Goal: Transaction & Acquisition: Purchase product/service

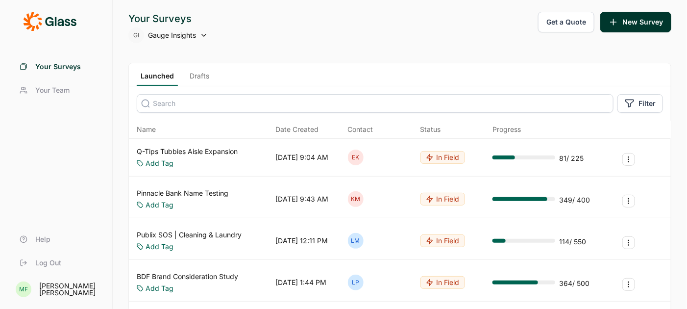
click at [171, 37] on span "Gauge Insights" at bounding box center [172, 35] width 48 height 10
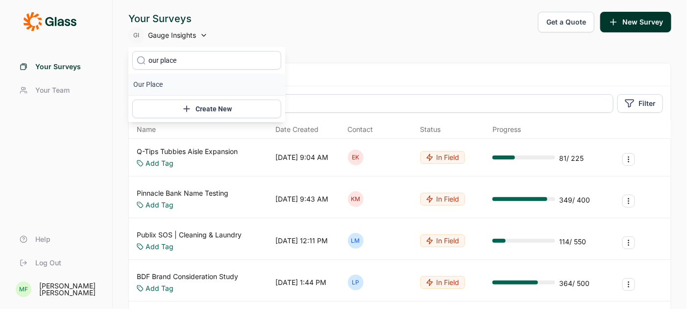
type input "our place"
click at [147, 83] on li "Our Place" at bounding box center [206, 84] width 157 height 22
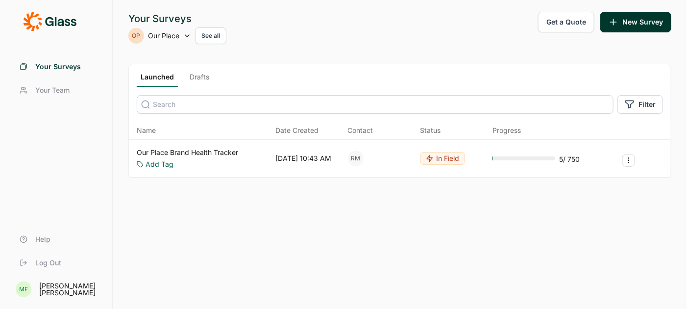
click at [183, 151] on link "Our Place Brand Health Tracker" at bounding box center [187, 152] width 101 height 10
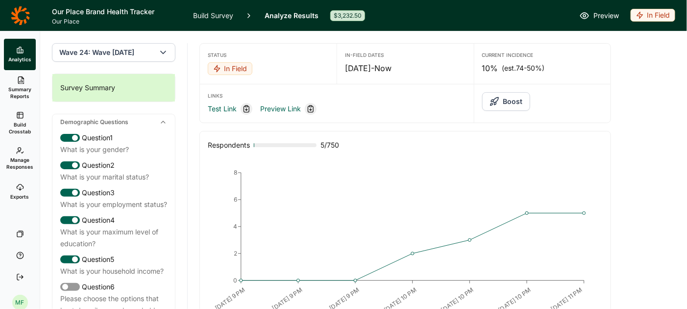
click at [165, 51] on icon "button" at bounding box center [163, 53] width 10 height 10
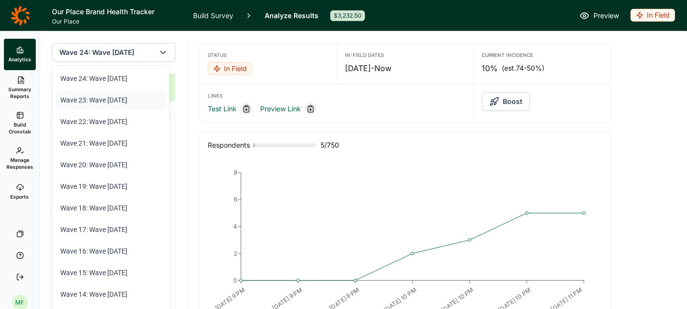
click at [128, 97] on li "Wave 23: Wave 23 September 2025" at bounding box center [110, 100] width 111 height 22
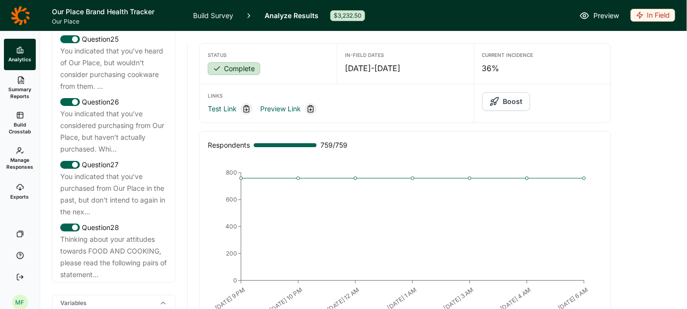
scroll to position [2023, 0]
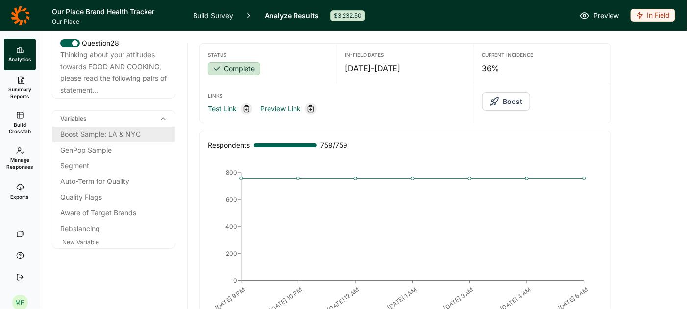
click at [125, 132] on div "Boost Sample: LA & NYC" at bounding box center [113, 134] width 107 height 12
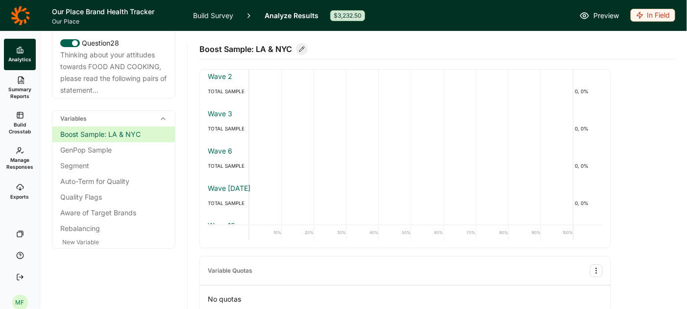
scroll to position [0, 0]
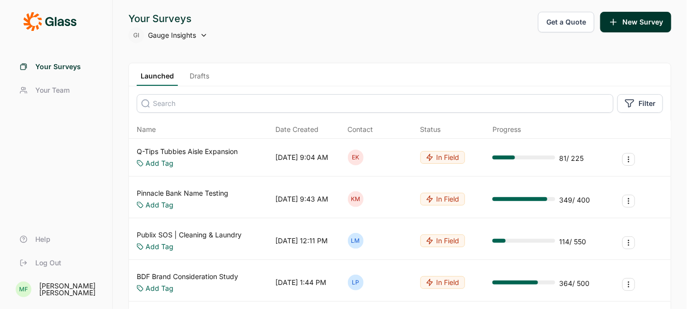
click at [562, 23] on button "Get a Quote" at bounding box center [566, 22] width 56 height 21
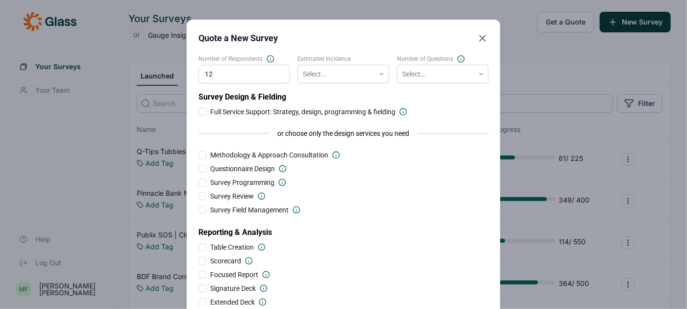
type input "12"
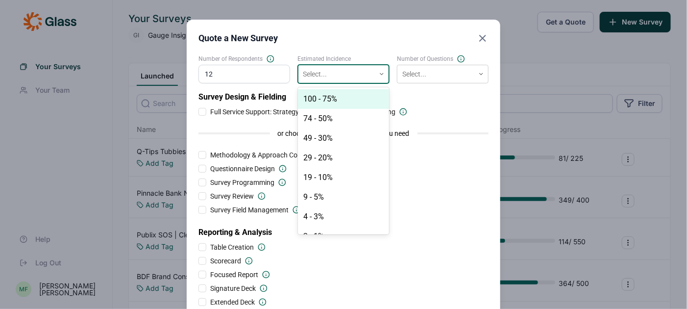
click at [381, 73] on use at bounding box center [381, 73] width 3 height 1
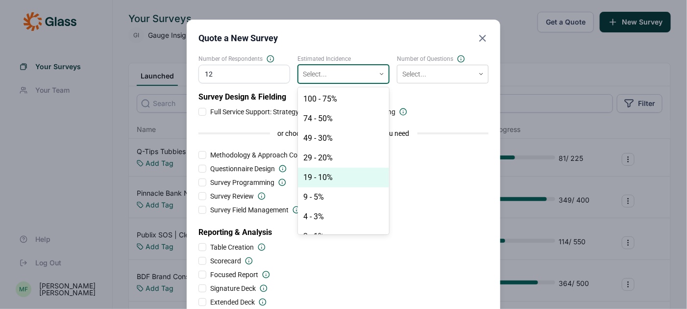
click at [329, 175] on div "19 - 10%" at bounding box center [344, 177] width 92 height 20
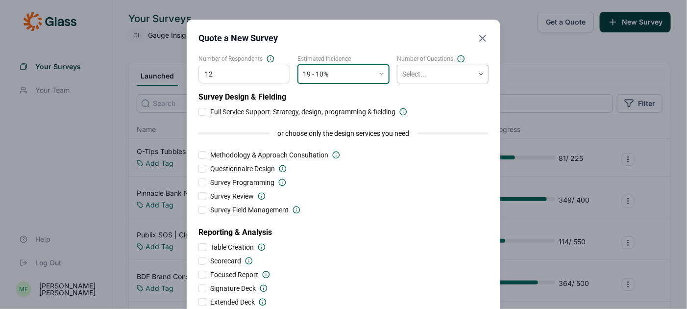
click at [435, 71] on div at bounding box center [435, 74] width 67 height 12
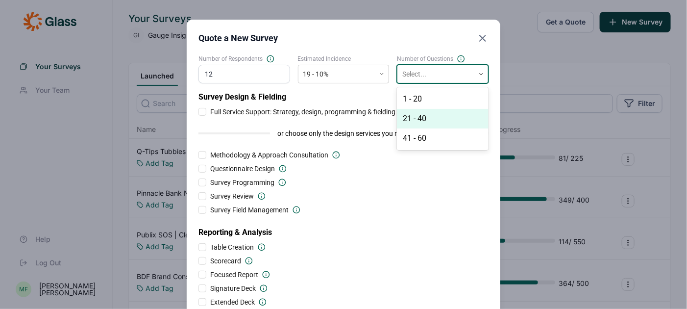
click at [427, 116] on div "21 - 40" at bounding box center [443, 119] width 92 height 20
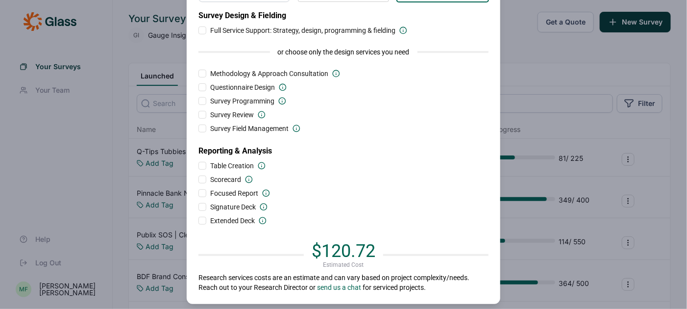
scroll to position [95, 0]
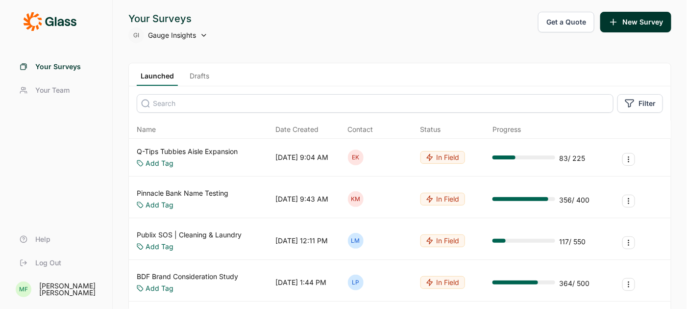
click at [562, 25] on button "Get a Quote" at bounding box center [566, 22] width 56 height 21
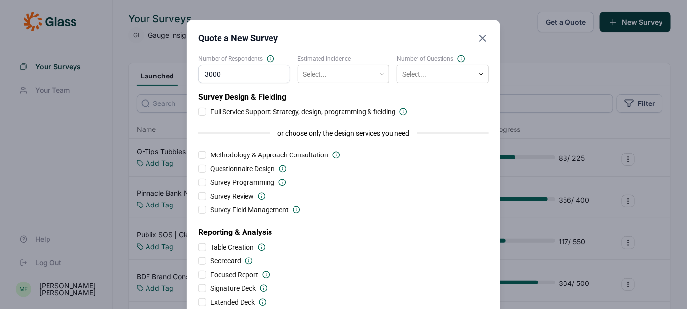
type input "3000"
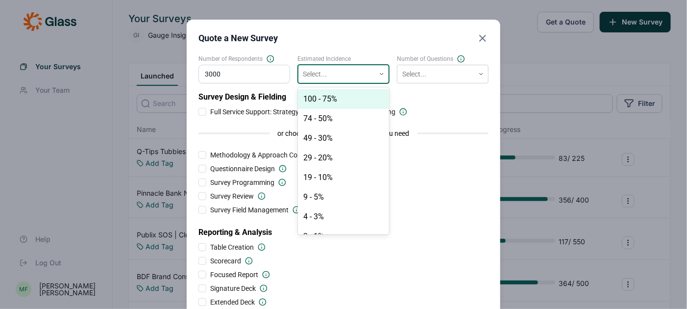
click at [320, 71] on div at bounding box center [336, 74] width 67 height 12
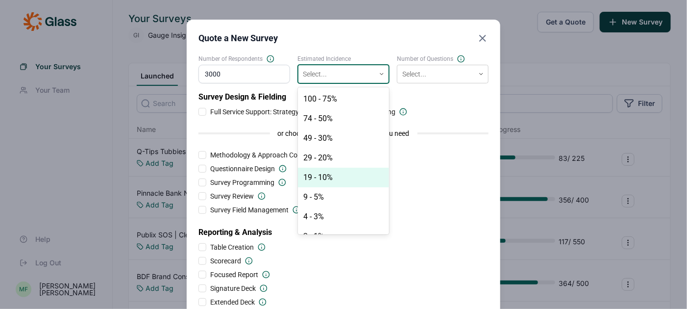
click at [318, 174] on div "19 - 10%" at bounding box center [344, 177] width 92 height 20
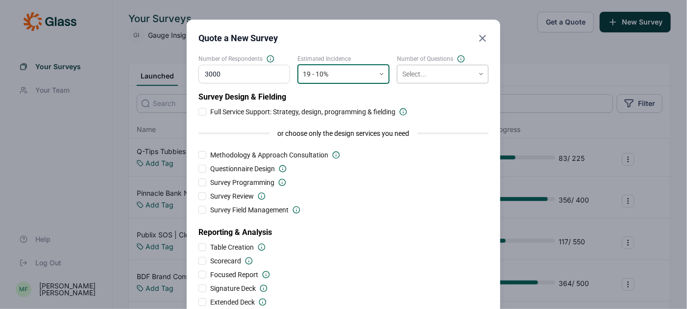
click at [412, 70] on div at bounding box center [435, 74] width 67 height 12
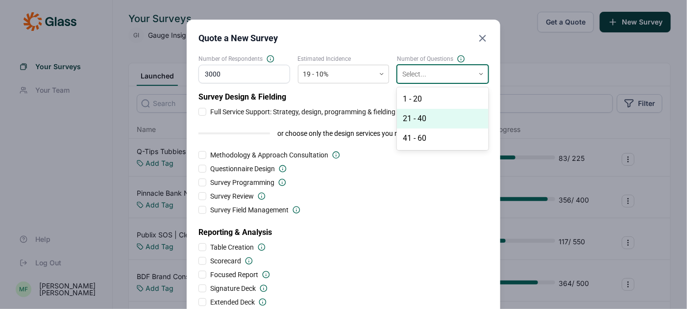
click at [422, 116] on div "21 - 40" at bounding box center [443, 119] width 92 height 20
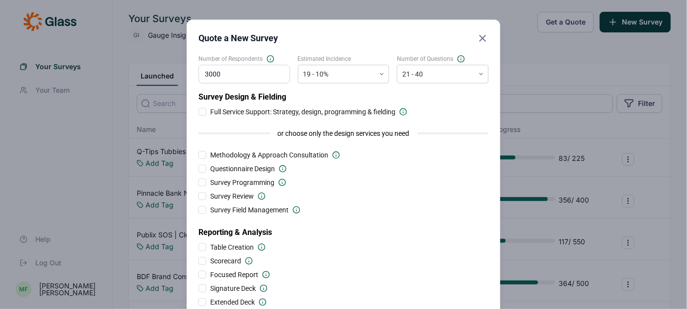
click at [483, 39] on use "Close" at bounding box center [482, 38] width 6 height 6
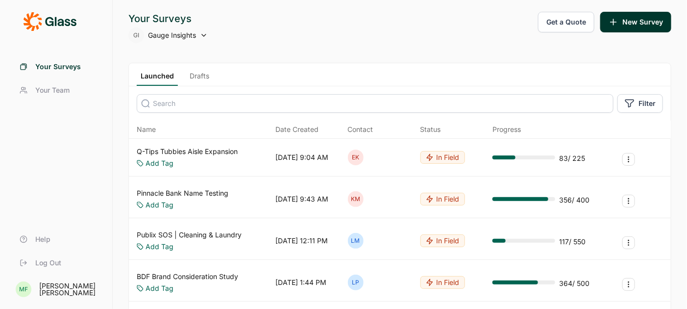
click at [155, 35] on span "Gauge Insights" at bounding box center [172, 35] width 48 height 10
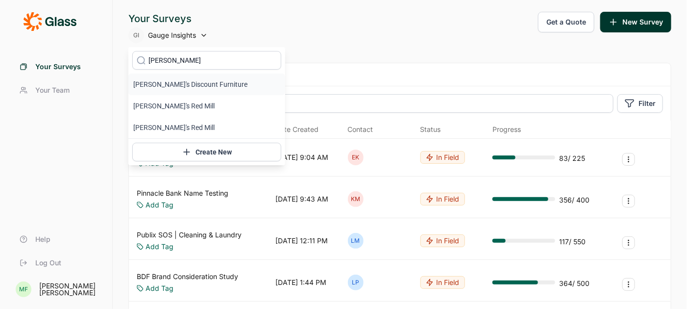
type input "[PERSON_NAME]"
click at [144, 87] on div "[PERSON_NAME]'s Discount Furniture [PERSON_NAME]'s Red Mill [PERSON_NAME]'s Red…" at bounding box center [206, 106] width 157 height 118
click at [149, 81] on li "[PERSON_NAME]'s Discount Furniture" at bounding box center [206, 84] width 157 height 22
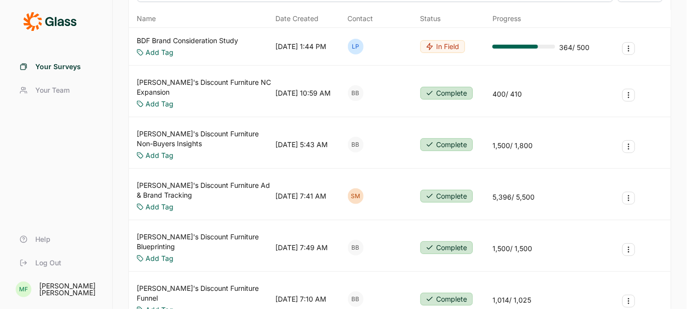
scroll to position [161, 0]
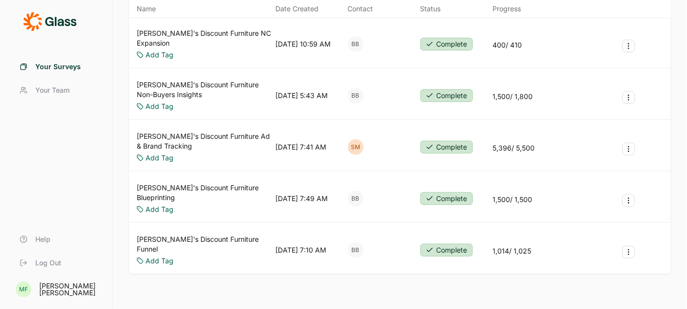
click at [195, 183] on link "[PERSON_NAME]'s Discount Furniture Blueprinting" at bounding box center [204, 193] width 135 height 20
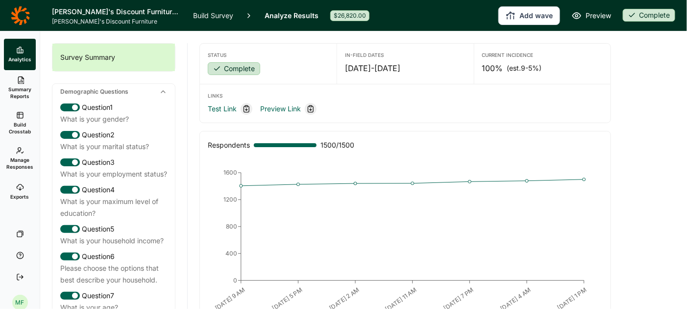
click at [281, 16] on link "Analyze Results" at bounding box center [291, 15] width 54 height 31
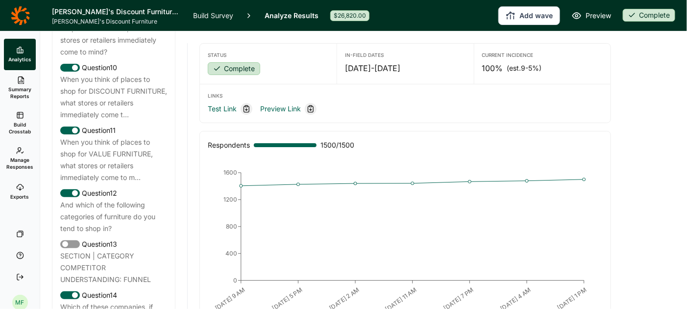
scroll to position [790, 0]
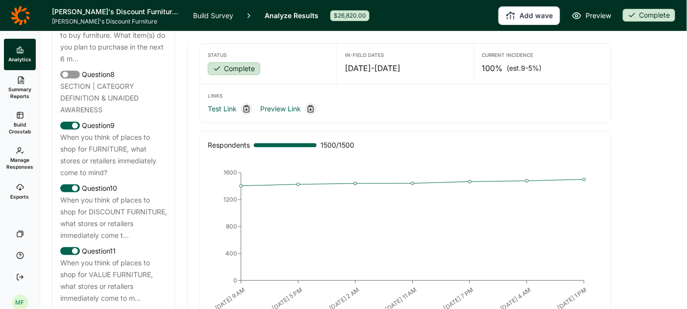
scroll to position [161, 0]
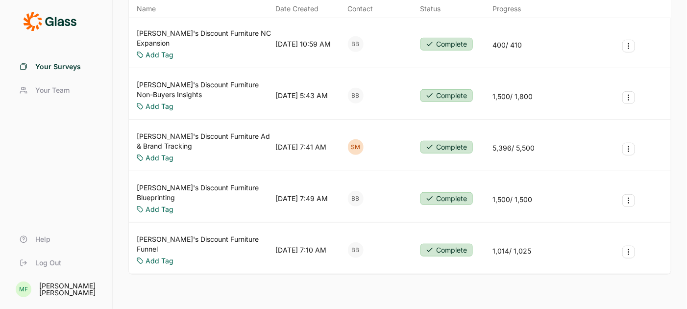
click at [196, 183] on link "[PERSON_NAME]'s Discount Furniture Blueprinting" at bounding box center [204, 193] width 135 height 20
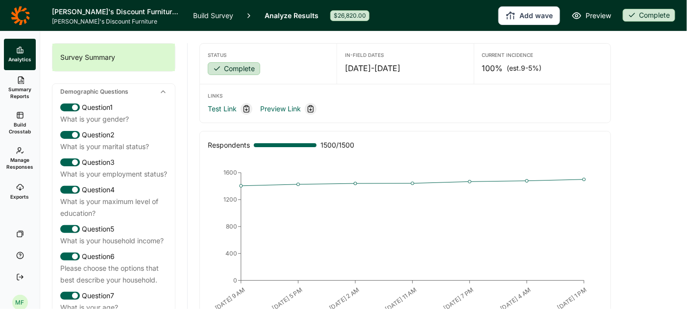
scroll to position [161, 0]
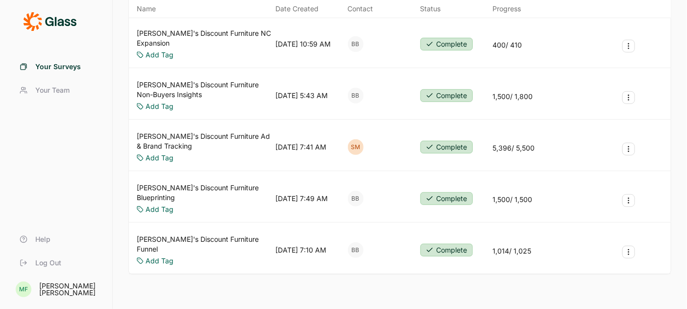
click at [212, 131] on link "[PERSON_NAME]'s Discount Furniture Ad & Brand Tracking" at bounding box center [204, 141] width 135 height 20
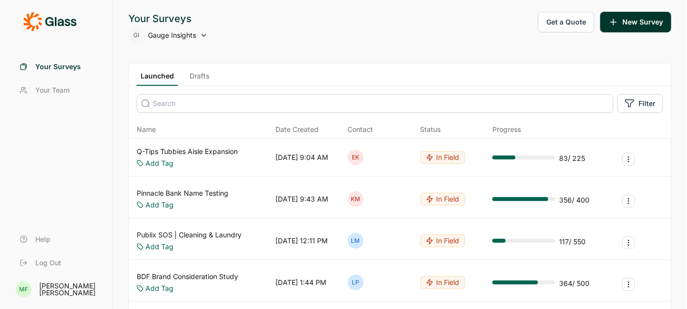
click at [559, 20] on button "Get a Quote" at bounding box center [566, 22] width 56 height 21
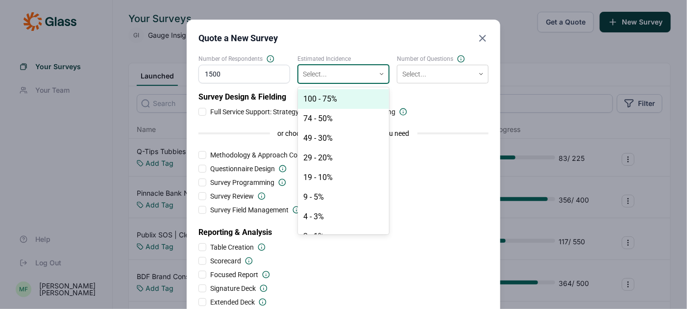
click at [381, 77] on div at bounding box center [382, 74] width 14 height 18
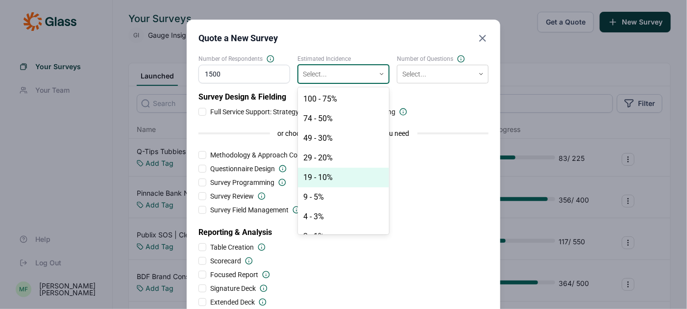
click at [345, 173] on div "19 - 10%" at bounding box center [344, 177] width 92 height 20
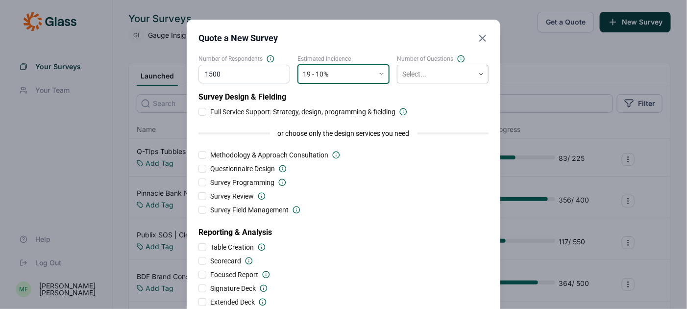
click at [423, 77] on div at bounding box center [435, 74] width 67 height 12
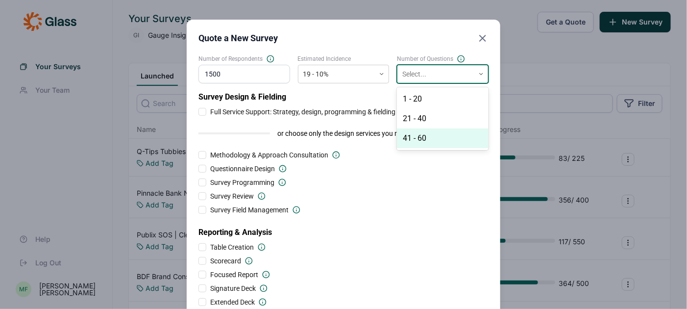
click at [421, 140] on div "41 - 60" at bounding box center [443, 138] width 92 height 20
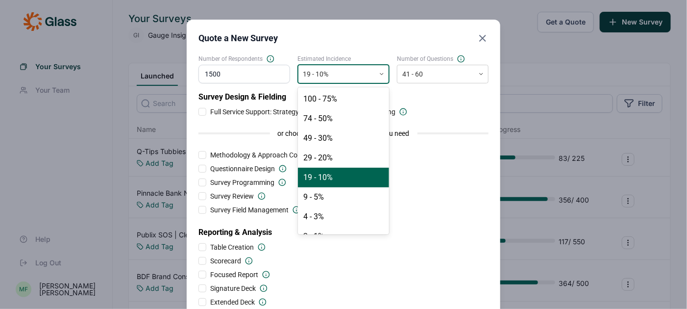
click at [362, 76] on div at bounding box center [336, 74] width 67 height 12
click at [343, 158] on div "29 - 20%" at bounding box center [344, 158] width 92 height 20
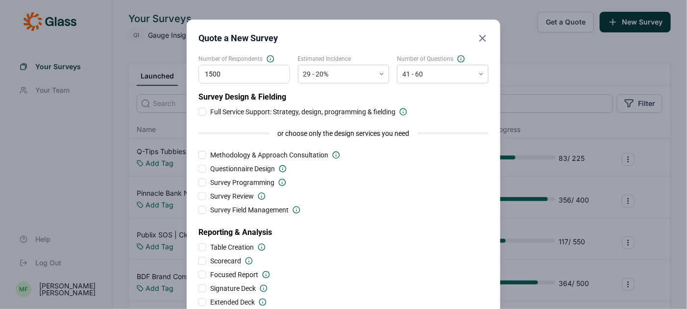
drag, startPoint x: 237, startPoint y: 75, endPoint x: 172, endPoint y: 69, distance: 64.5
click at [172, 69] on div "Quote a New Survey Number of Respondents 1500 Estimated Incidence 29 - 20% Numb…" at bounding box center [343, 202] width 687 height 405
type input "3000"
click at [427, 72] on div at bounding box center [435, 74] width 67 height 12
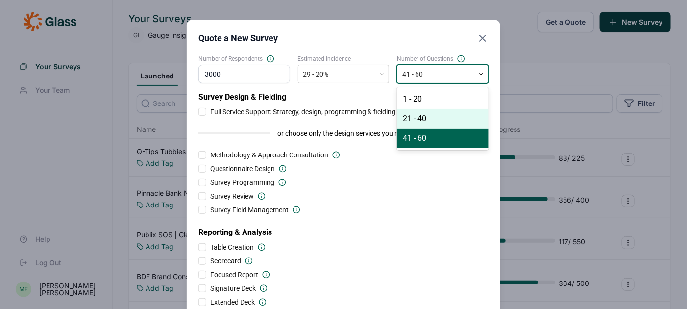
click at [422, 118] on div "21 - 40" at bounding box center [443, 119] width 92 height 20
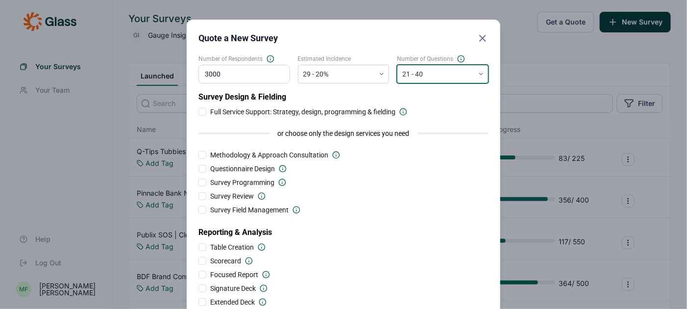
click at [202, 110] on div at bounding box center [202, 112] width 8 height 8
click at [198, 112] on input "Full Service Support: Strategy, design, programming & fielding" at bounding box center [198, 112] width 0 height 0
click at [201, 111] on div at bounding box center [202, 111] width 5 height 5
click at [198, 112] on input "Full Service Support: Strategy, design, programming & fielding" at bounding box center [198, 112] width 0 height 0
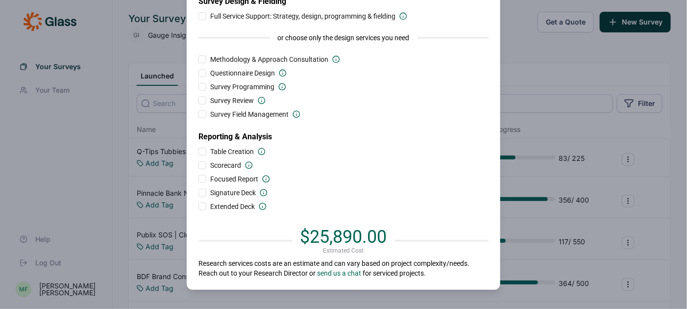
click at [203, 193] on div at bounding box center [202, 193] width 8 height 8
click at [198, 192] on input "Signature Deck" at bounding box center [198, 192] width 0 height 0
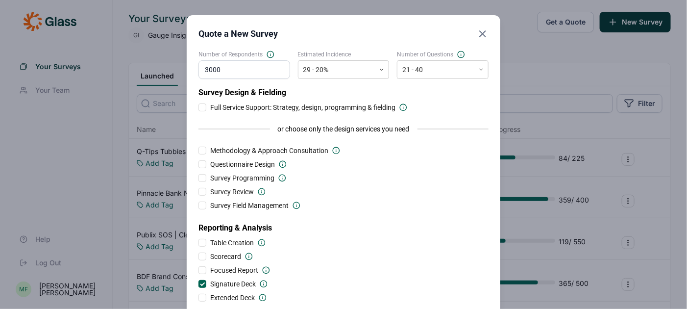
scroll to position [13, 0]
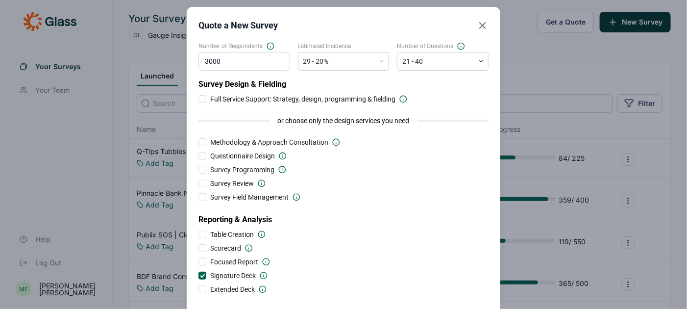
click at [197, 276] on div "Quote a New Survey Number of Respondents 3000 Estimated Incidence 29 - 20% Numb…" at bounding box center [343, 189] width 313 height 365
click at [197, 274] on div "Quote a New Survey Number of Respondents 3000 Estimated Incidence 29 - 20% Numb…" at bounding box center [343, 189] width 313 height 365
click at [202, 276] on div at bounding box center [202, 275] width 8 height 8
click at [198, 275] on input "Signature Deck" at bounding box center [198, 275] width 0 height 0
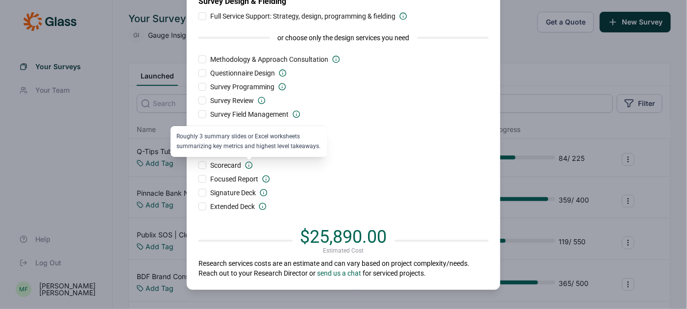
click at [249, 165] on icon at bounding box center [249, 165] width 8 height 8
click at [198, 165] on input "Scorecard" at bounding box center [198, 165] width 0 height 0
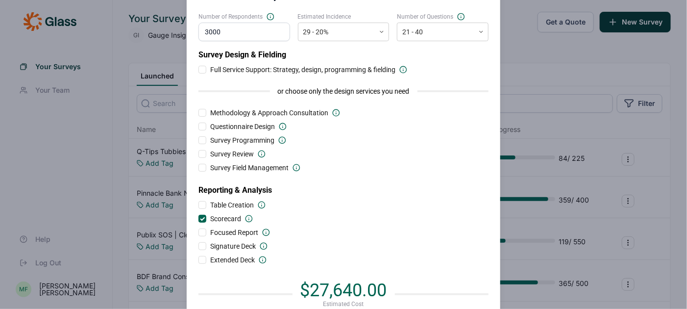
scroll to position [0, 0]
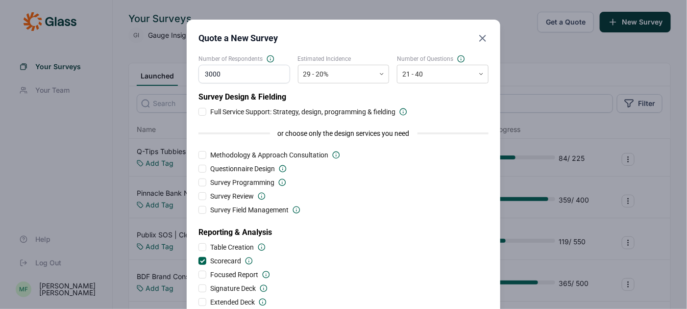
click at [483, 37] on icon "Close" at bounding box center [482, 38] width 12 height 12
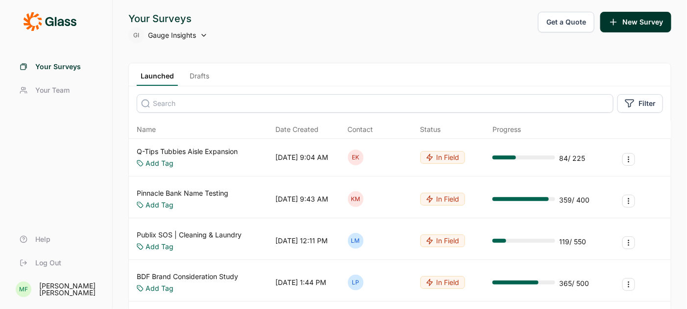
click at [564, 19] on button "Get a Quote" at bounding box center [566, 22] width 56 height 21
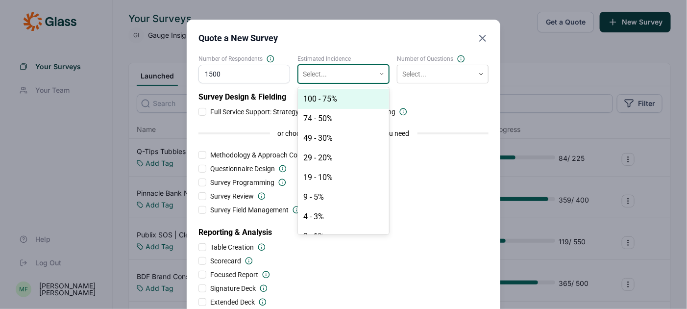
click at [332, 74] on div at bounding box center [336, 74] width 67 height 12
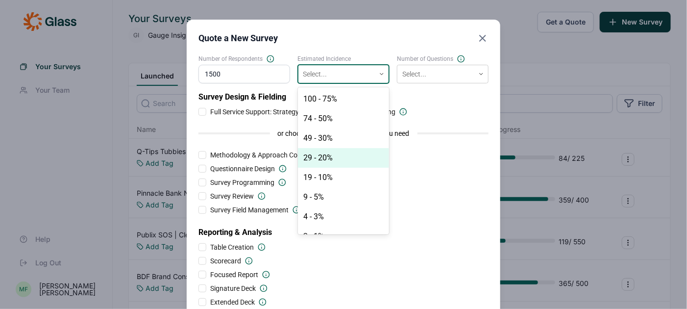
click at [324, 160] on div "29 - 20%" at bounding box center [344, 158] width 92 height 20
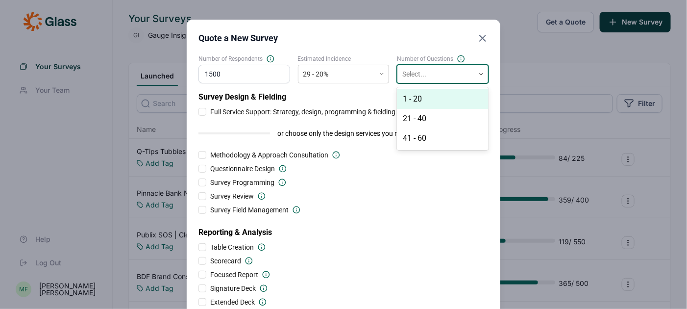
click at [418, 73] on div at bounding box center [435, 74] width 67 height 12
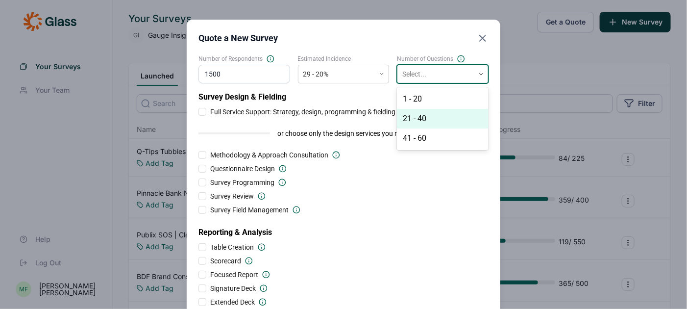
click at [419, 118] on div "21 - 40" at bounding box center [443, 119] width 92 height 20
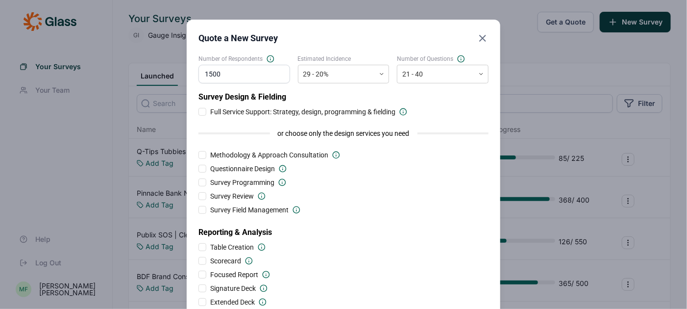
drag, startPoint x: 252, startPoint y: 75, endPoint x: 159, endPoint y: 69, distance: 93.2
click at [159, 69] on div "Quote a New Survey Number of Respondents 1500 Estimated Incidence 29 - 20% Numb…" at bounding box center [343, 202] width 687 height 405
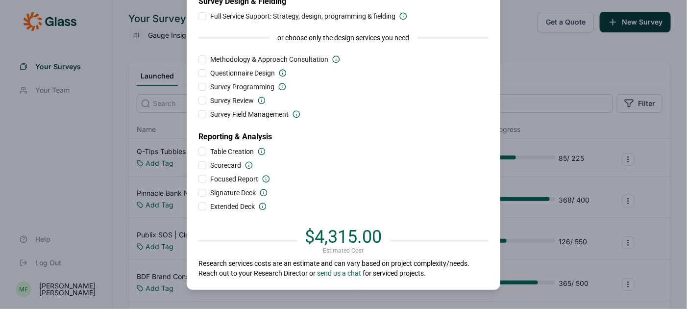
click at [203, 17] on div at bounding box center [202, 16] width 8 height 8
click at [198, 16] on input "Full Service Support: Strategy, design, programming & fielding" at bounding box center [198, 16] width 0 height 0
click at [203, 17] on div at bounding box center [202, 16] width 8 height 8
click at [198, 16] on input "Full Service Support: Strategy, design, programming & fielding" at bounding box center [198, 16] width 0 height 0
click at [203, 17] on div at bounding box center [202, 16] width 8 height 8
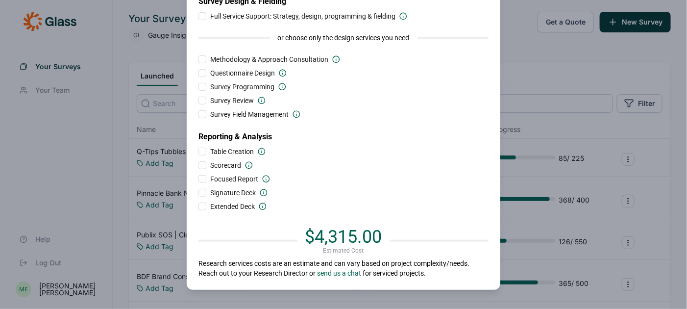
click at [198, 16] on input "Full Service Support: Strategy, design, programming & fielding" at bounding box center [198, 16] width 0 height 0
click at [202, 17] on div at bounding box center [202, 16] width 5 height 5
click at [198, 16] on input "Full Service Support: Strategy, design, programming & fielding" at bounding box center [198, 16] width 0 height 0
click at [201, 192] on div at bounding box center [202, 193] width 8 height 8
click at [198, 192] on input "Signature Deck" at bounding box center [198, 192] width 0 height 0
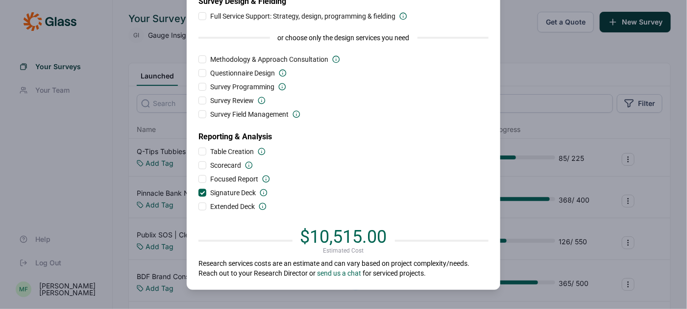
click at [201, 192] on div at bounding box center [202, 192] width 5 height 5
click at [198, 192] on input "Signature Deck" at bounding box center [198, 192] width 0 height 0
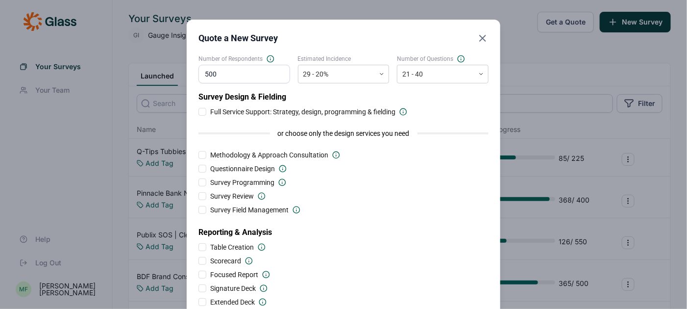
click at [239, 77] on input "500" at bounding box center [244, 74] width 92 height 19
type input "5"
type input "1000"
click at [405, 210] on div "Survey Field Management" at bounding box center [343, 210] width 290 height 10
click at [480, 37] on icon "Close" at bounding box center [482, 38] width 12 height 12
